Goal: Communication & Community: Answer question/provide support

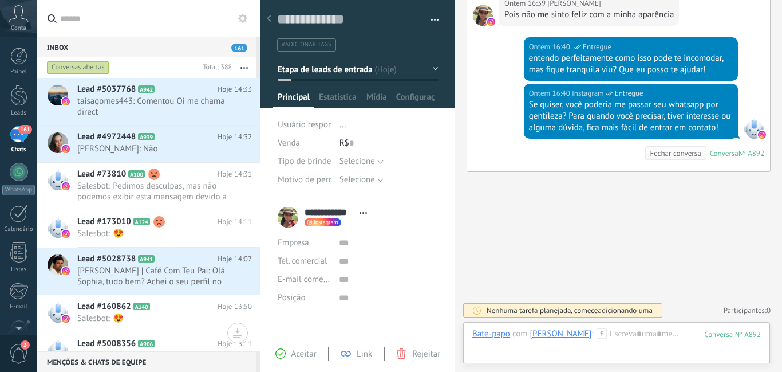
scroll to position [17, 0]
click at [170, 148] on span "[PERSON_NAME]: Não" at bounding box center [153, 148] width 153 height 11
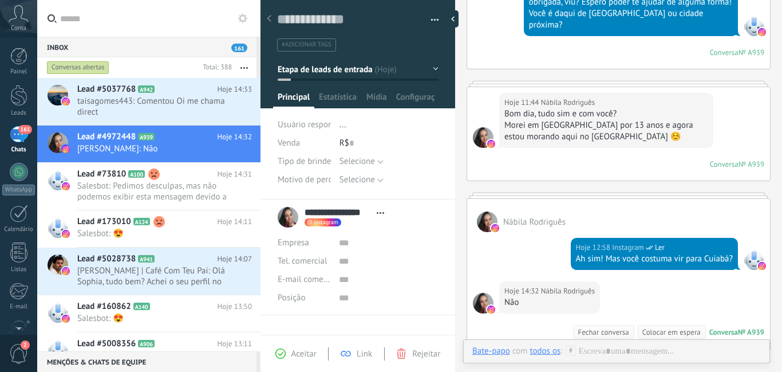
scroll to position [117, 0]
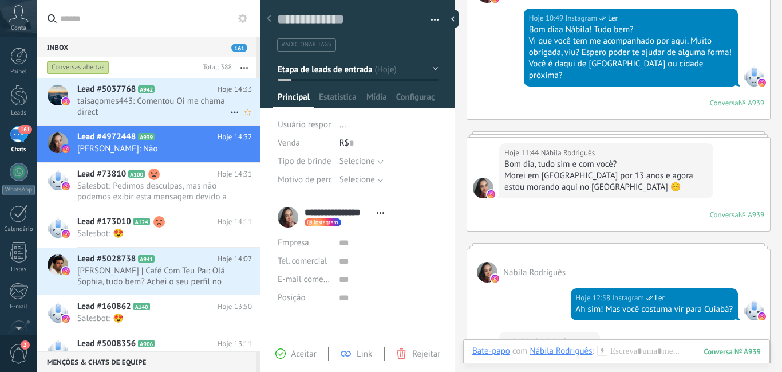
click at [179, 106] on span "taisagomes443: Comentou Oi me chama direct" at bounding box center [153, 107] width 153 height 22
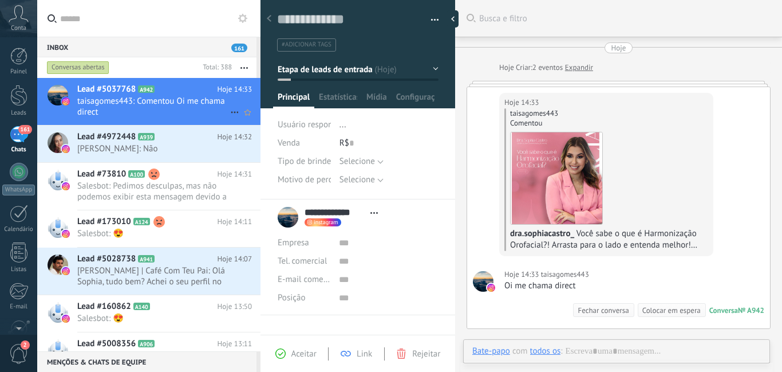
scroll to position [6, 0]
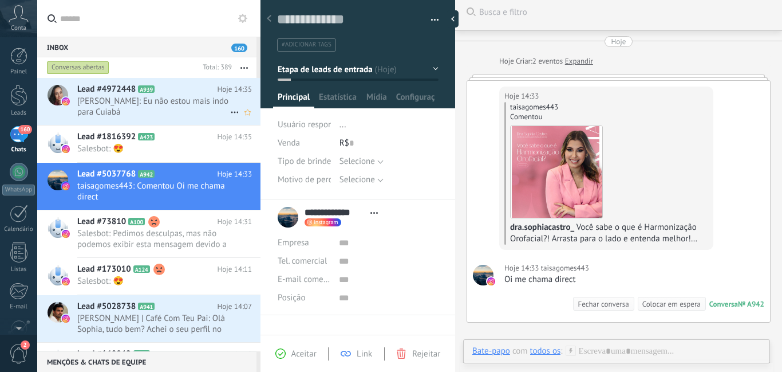
click at [172, 112] on span "[PERSON_NAME]: Eu não estou mais indo para Cuiabá" at bounding box center [153, 107] width 153 height 22
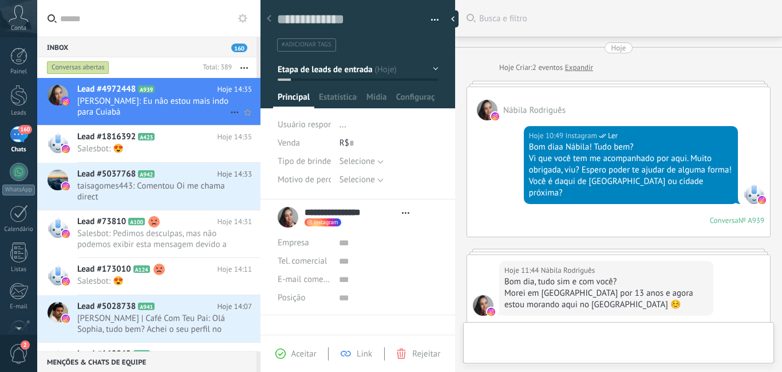
type textarea "**********"
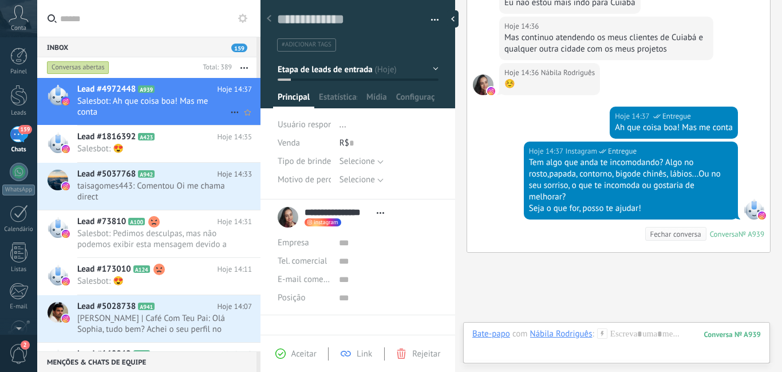
scroll to position [583, 0]
